Goal: Information Seeking & Learning: Learn about a topic

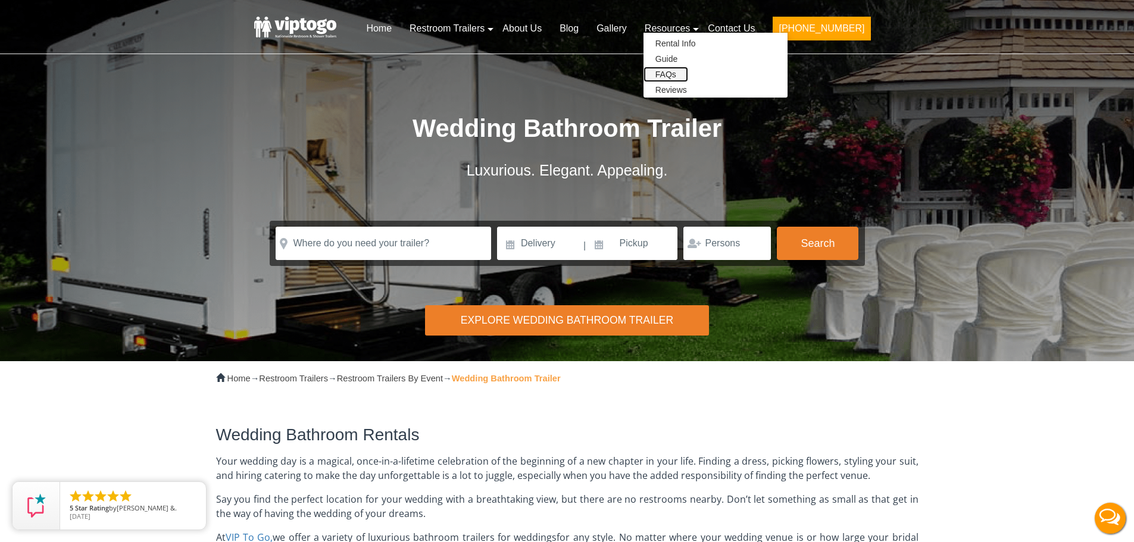
click at [688, 71] on link "FAQs" at bounding box center [666, 74] width 45 height 15
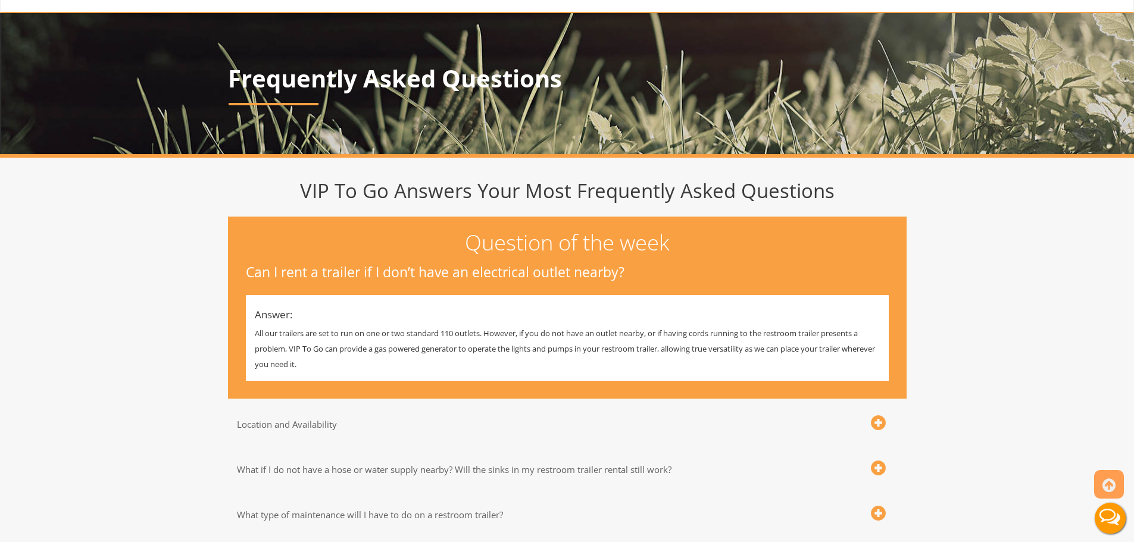
scroll to position [179, 0]
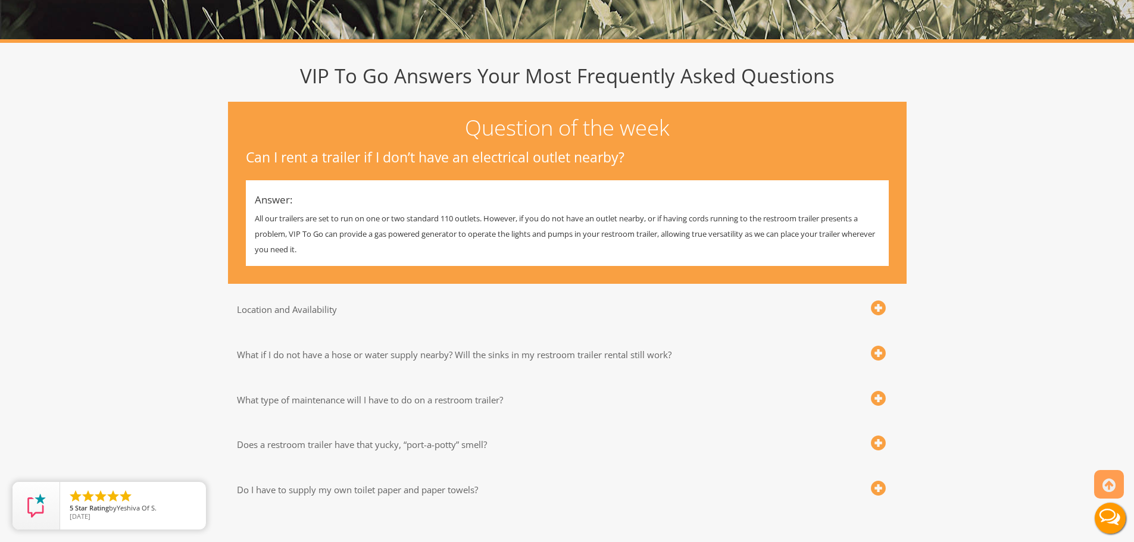
click at [405, 368] on div "What if I do not have a hose or water supply nearby? Will the sinks in my restr…" at bounding box center [567, 350] width 679 height 42
click at [407, 360] on h3 "What if I do not have a hose or water supply nearby? Will the sinks in my restr…" at bounding box center [539, 355] width 604 height 10
click at [878, 354] on span at bounding box center [878, 353] width 15 height 15
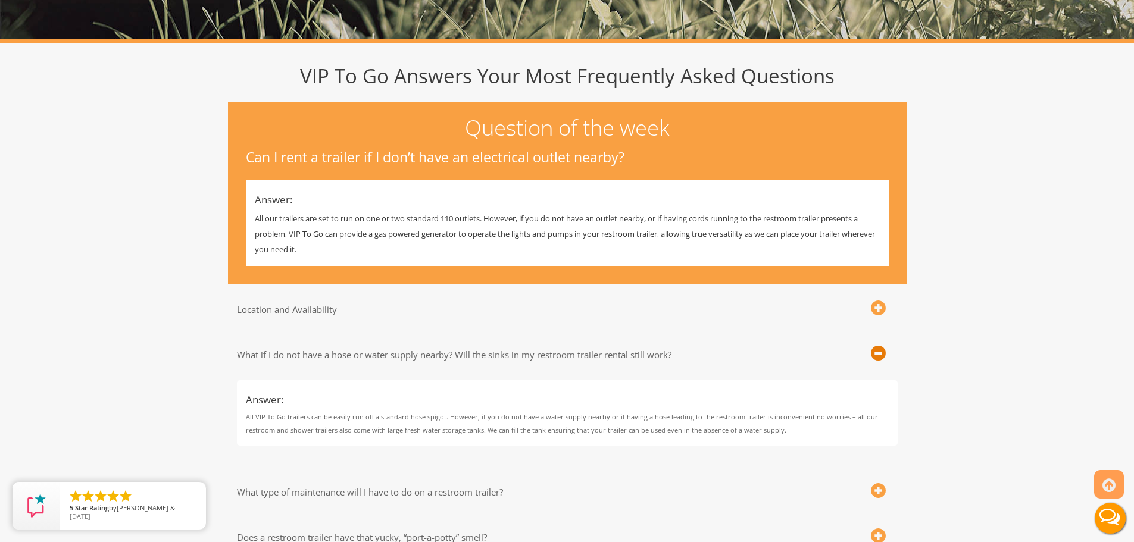
click at [878, 354] on span at bounding box center [878, 353] width 15 height 15
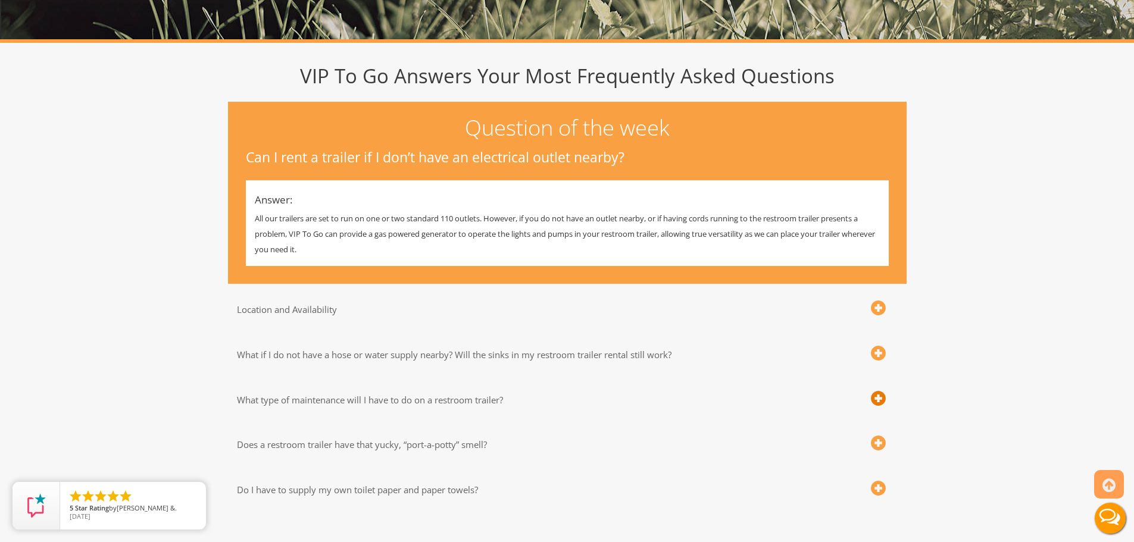
click at [881, 400] on span at bounding box center [878, 399] width 15 height 15
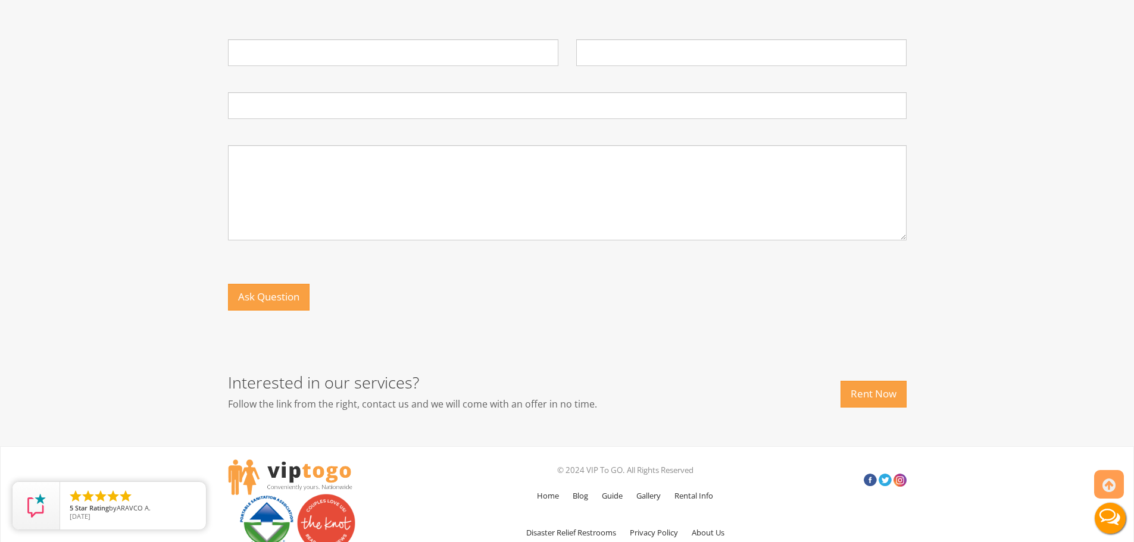
scroll to position [1005, 0]
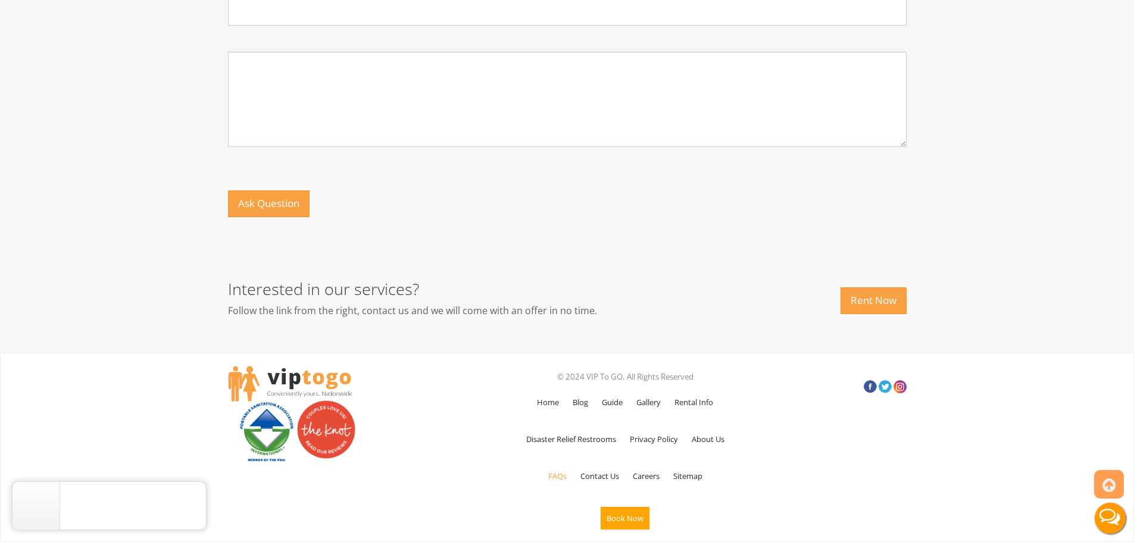
click at [435, 290] on h2 "Interested in our services?" at bounding box center [480, 289] width 505 height 18
click at [399, 282] on h2 "Interested in our services?" at bounding box center [480, 289] width 505 height 18
click at [896, 302] on link "Rent Now" at bounding box center [874, 301] width 66 height 27
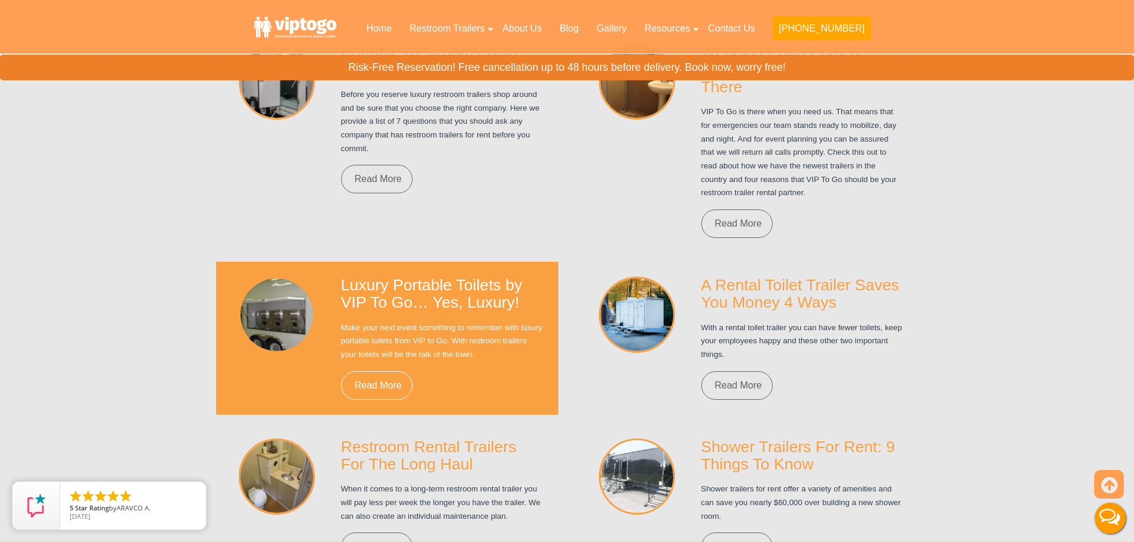
scroll to position [8258, 0]
